Goal: Task Accomplishment & Management: Manage account settings

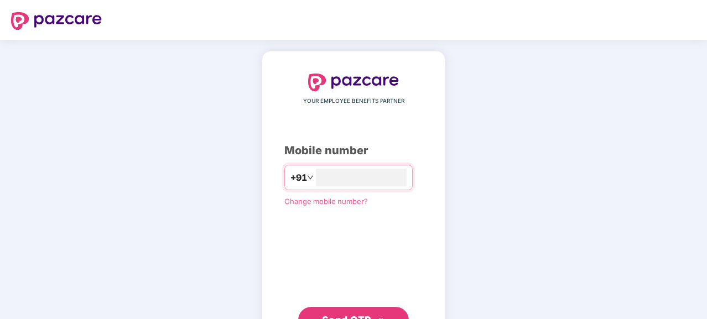
type input "**********"
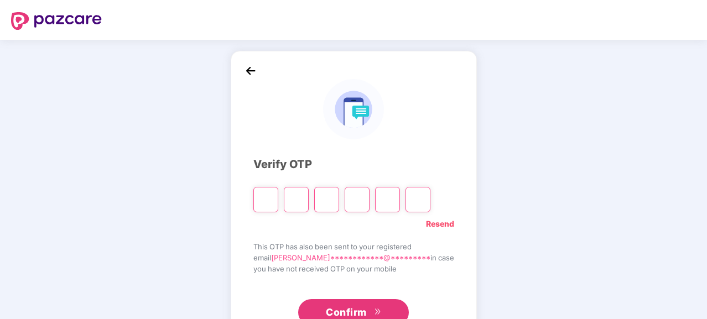
type input "*"
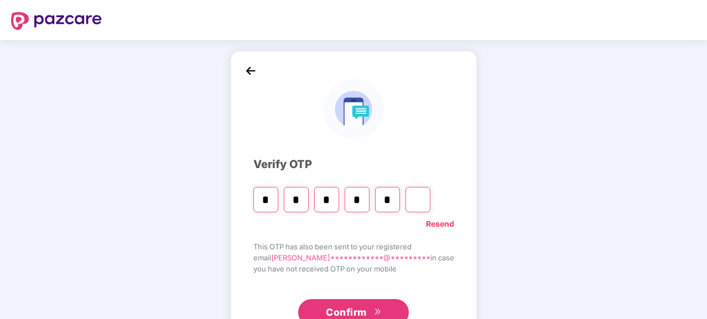
type input "*"
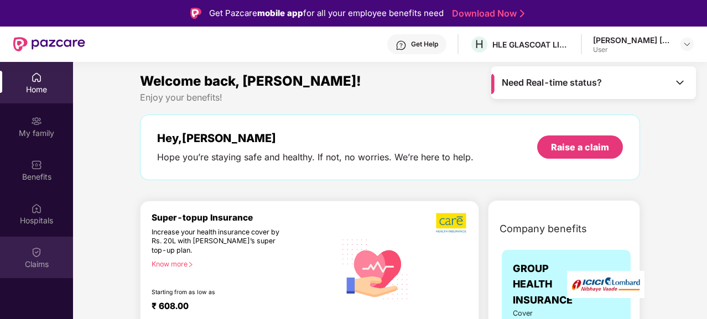
click at [40, 257] on img at bounding box center [36, 252] width 11 height 11
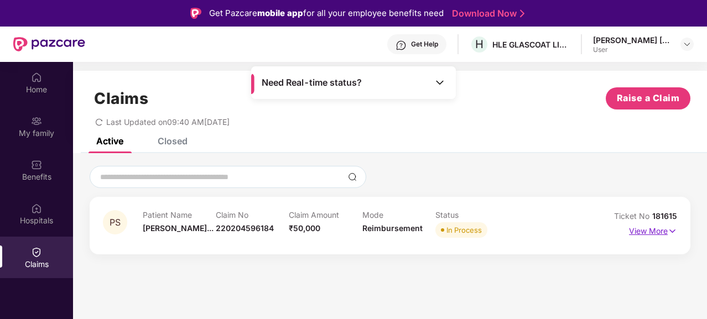
click at [669, 231] on img at bounding box center [672, 231] width 9 height 12
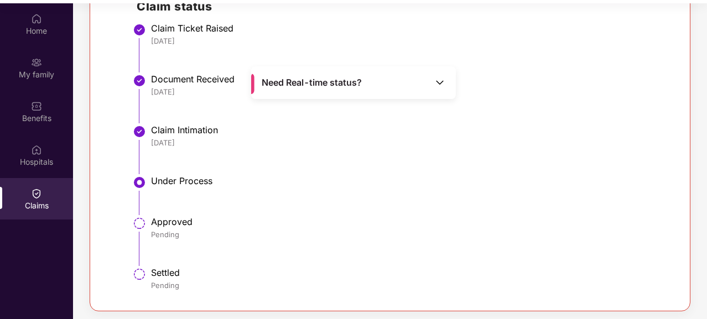
scroll to position [62, 0]
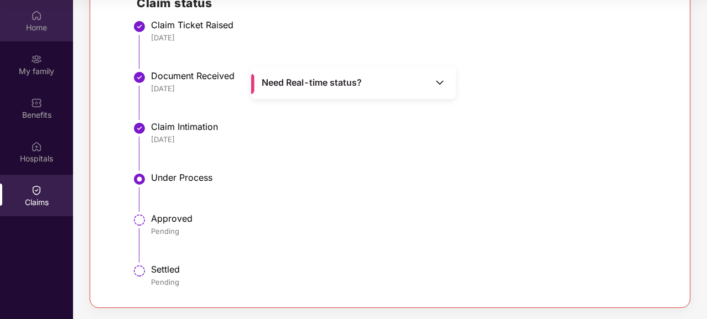
click at [51, 30] on div "Home" at bounding box center [36, 27] width 73 height 11
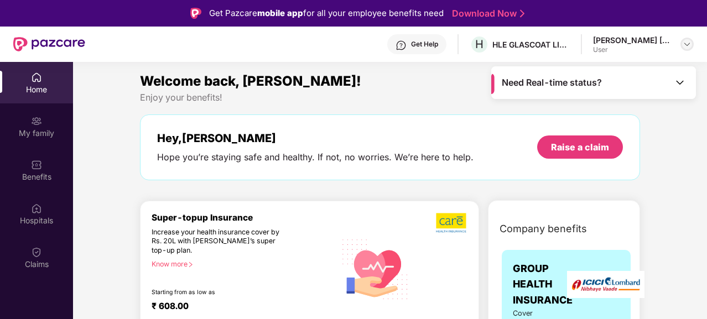
click at [684, 39] on div at bounding box center [686, 44] width 13 height 13
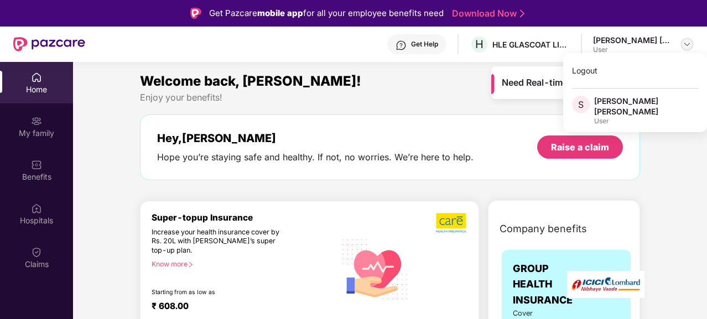
click at [683, 40] on img at bounding box center [687, 44] width 9 height 9
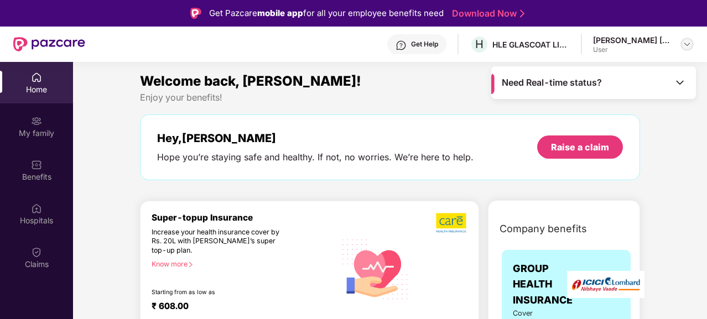
click at [683, 40] on img at bounding box center [687, 44] width 9 height 9
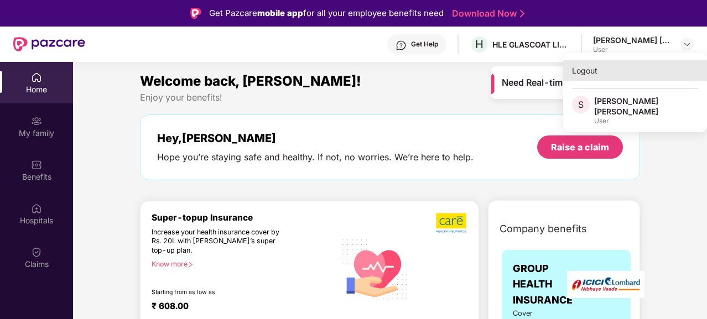
click at [597, 71] on div "Logout" at bounding box center [635, 71] width 144 height 22
